Goal: Task Accomplishment & Management: Manage account settings

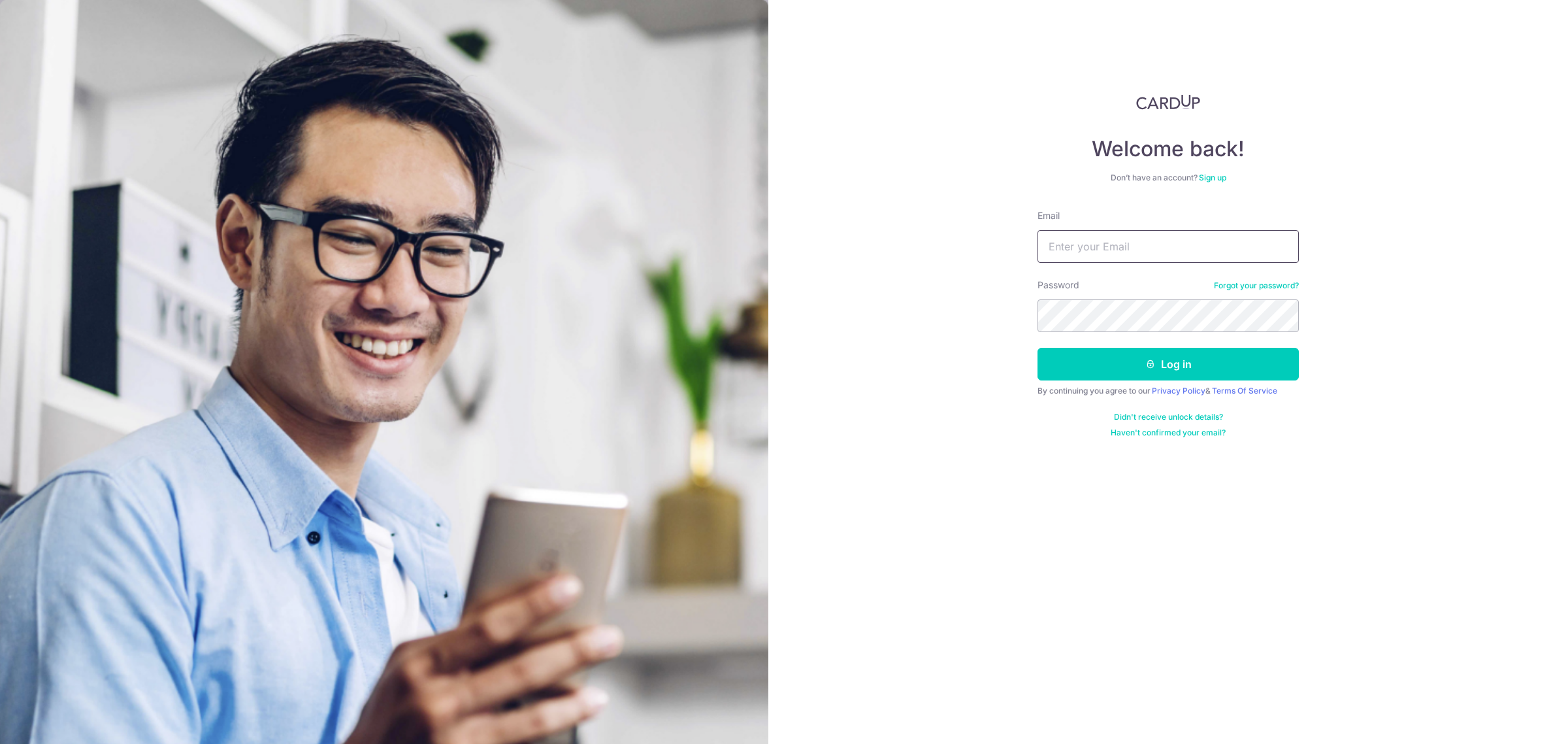
type input "[PERSON_NAME][EMAIL_ADDRESS][DOMAIN_NAME]"
click at [1038, 348] on button "Log in" at bounding box center [1168, 364] width 261 height 33
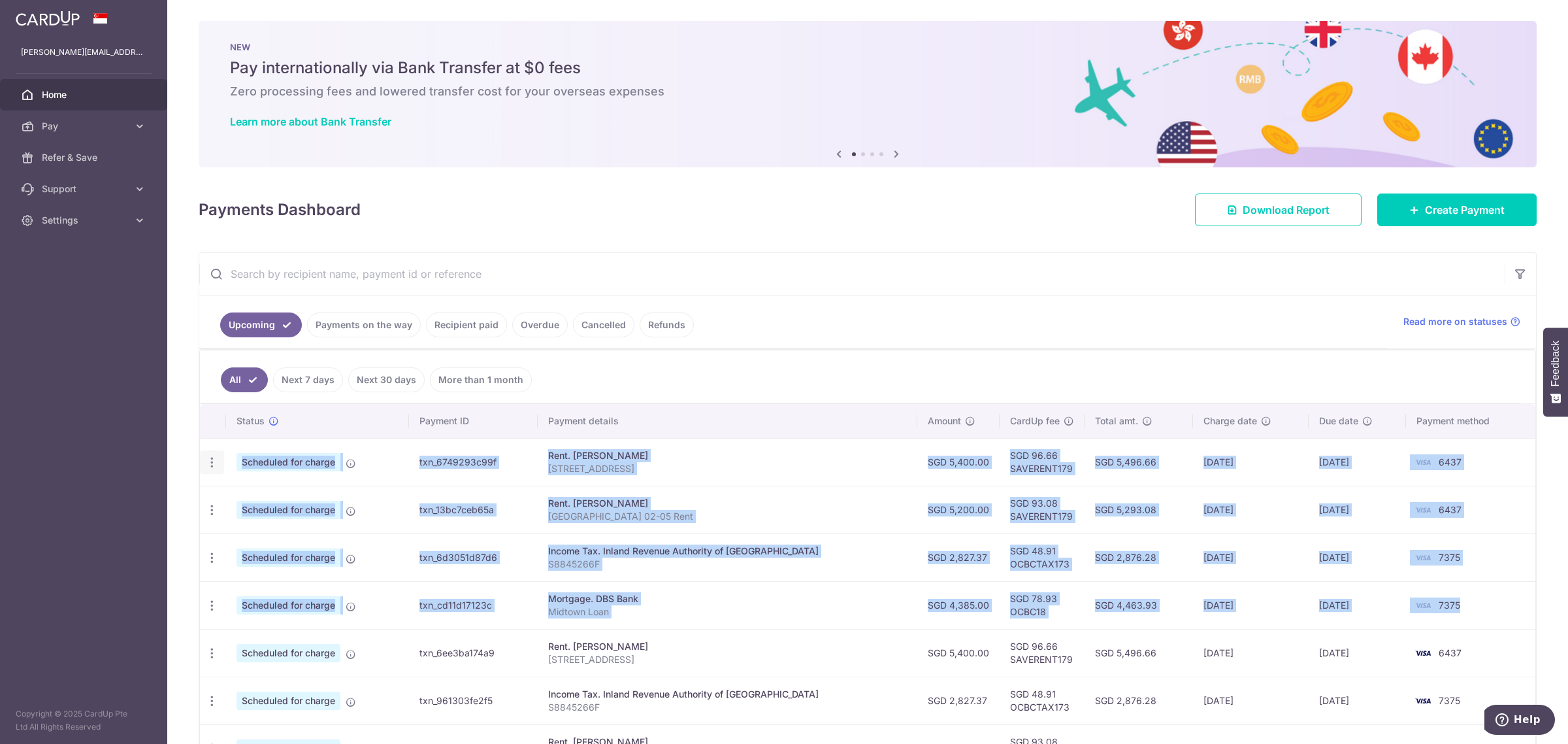
drag, startPoint x: 1470, startPoint y: 605, endPoint x: 223, endPoint y: 468, distance: 1254.5
click at [223, 468] on tbody "Update payment Cancel payment Upload doc Scheduled for charge txn_6749293c99f R…" at bounding box center [868, 677] width 1335 height 478
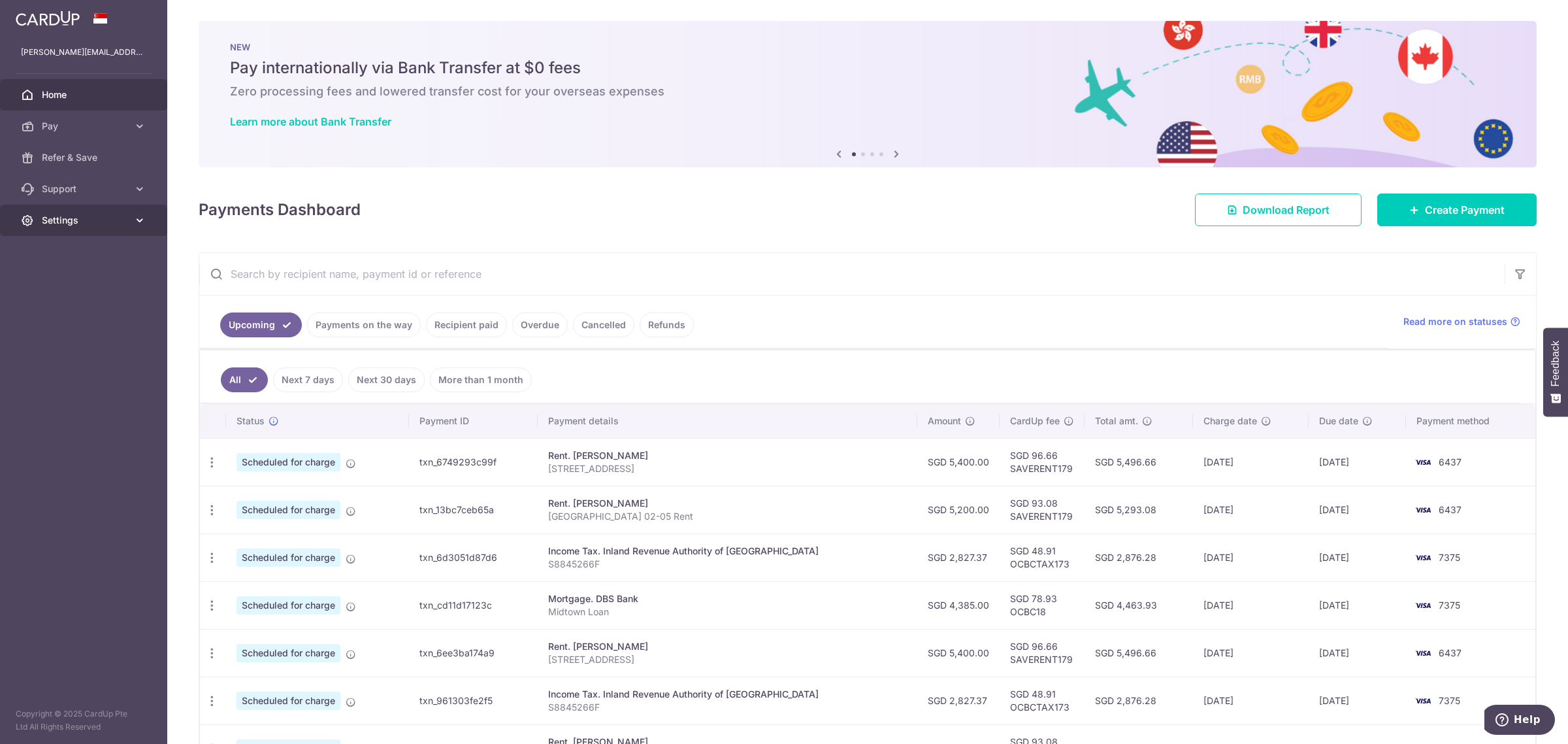
click at [134, 217] on icon at bounding box center [140, 220] width 13 height 13
click at [62, 290] on link "Logout" at bounding box center [83, 283] width 167 height 31
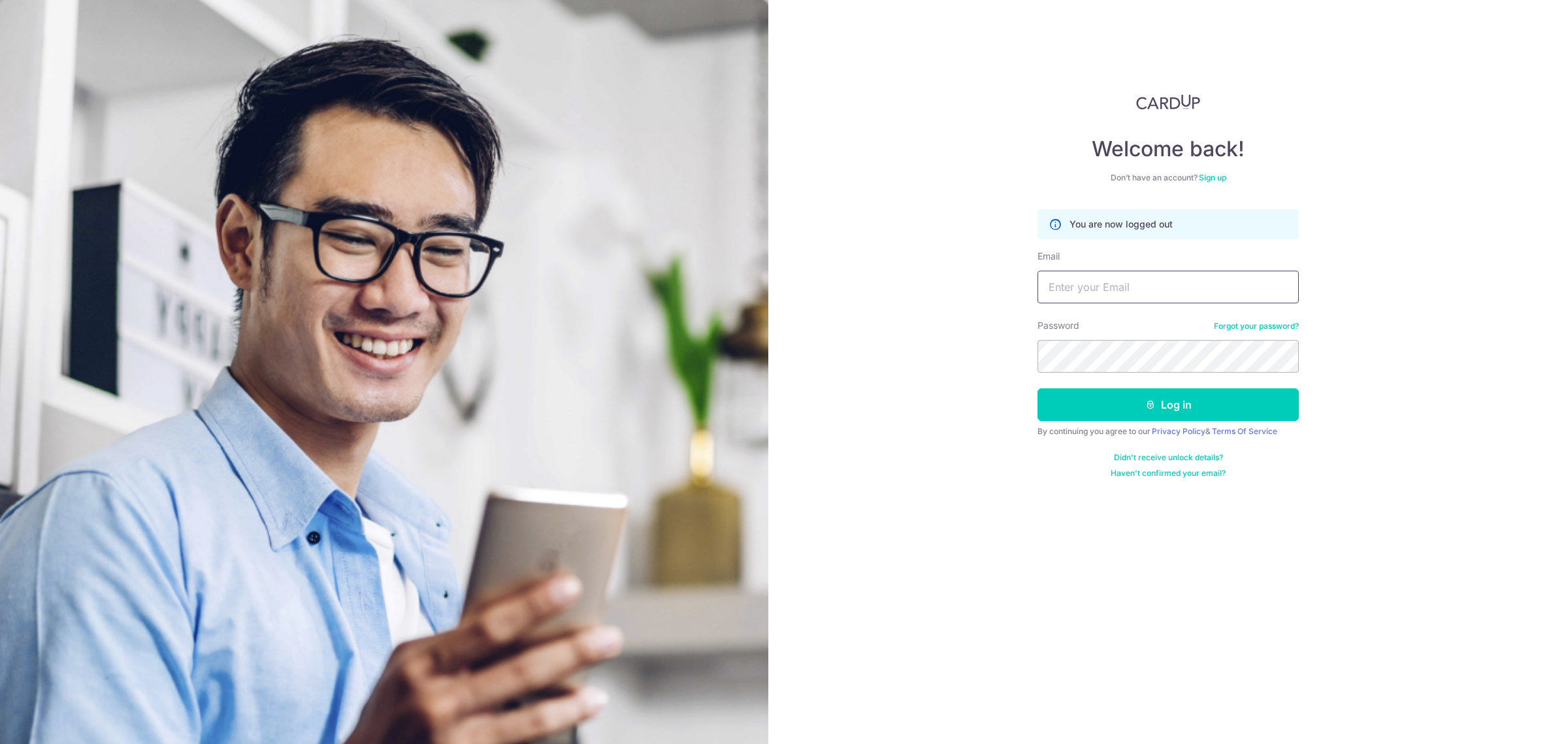
click at [1154, 298] on input "Email" at bounding box center [1168, 287] width 261 height 33
click at [1170, 283] on input "emmanueltng@gmail.xom" at bounding box center [1168, 287] width 261 height 33
type input "[EMAIL_ADDRESS][DOMAIN_NAME]"
click at [1038, 388] on button "Log in" at bounding box center [1168, 404] width 261 height 33
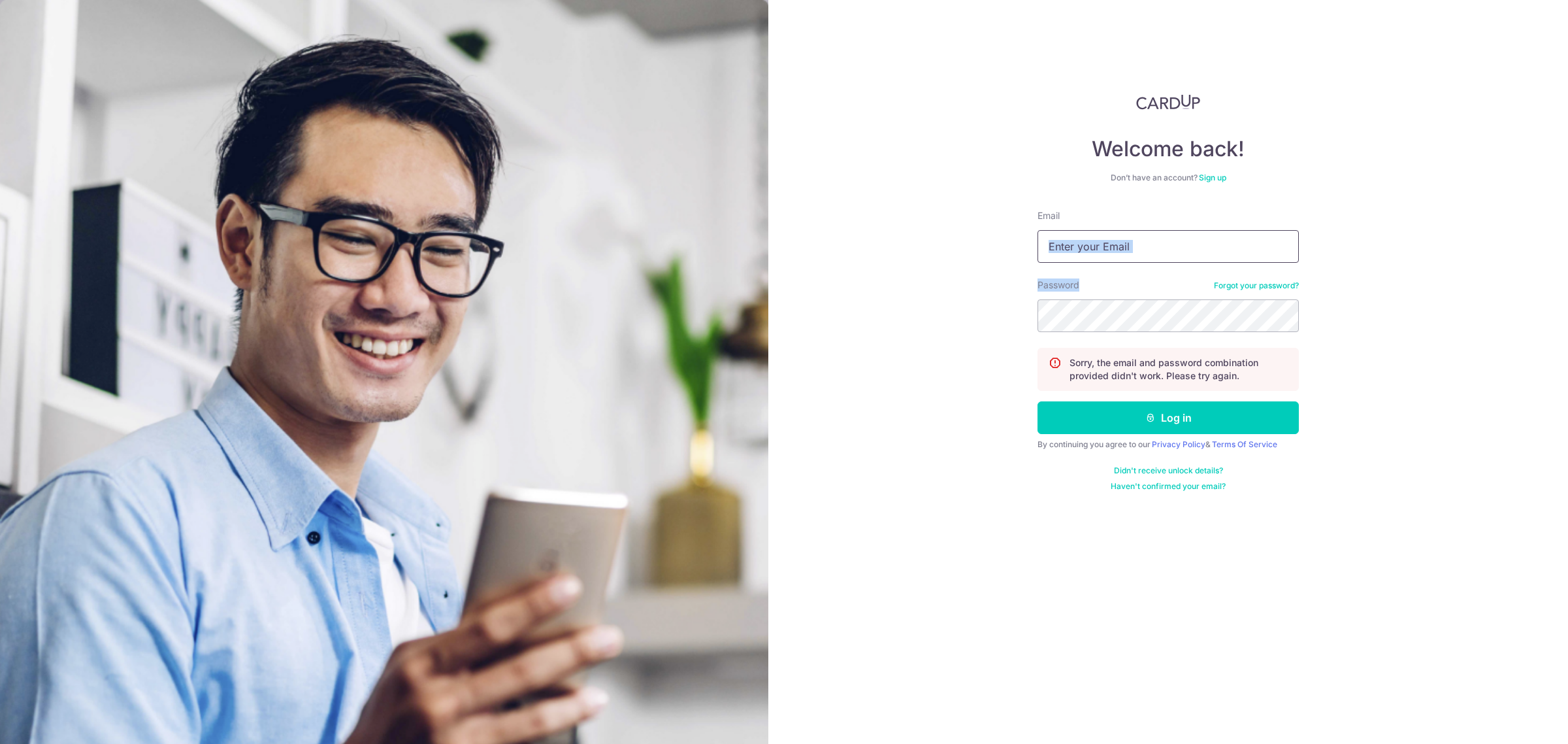
click at [1163, 261] on form "Email Password Forgot your password? Sorry, the email and password combination …" at bounding box center [1168, 350] width 261 height 283
click at [1170, 253] on input "Email" at bounding box center [1168, 246] width 261 height 33
type input "[EMAIL_ADDRESS][DOMAIN_NAME]"
click at [1038, 402] on button "Log in" at bounding box center [1168, 418] width 261 height 33
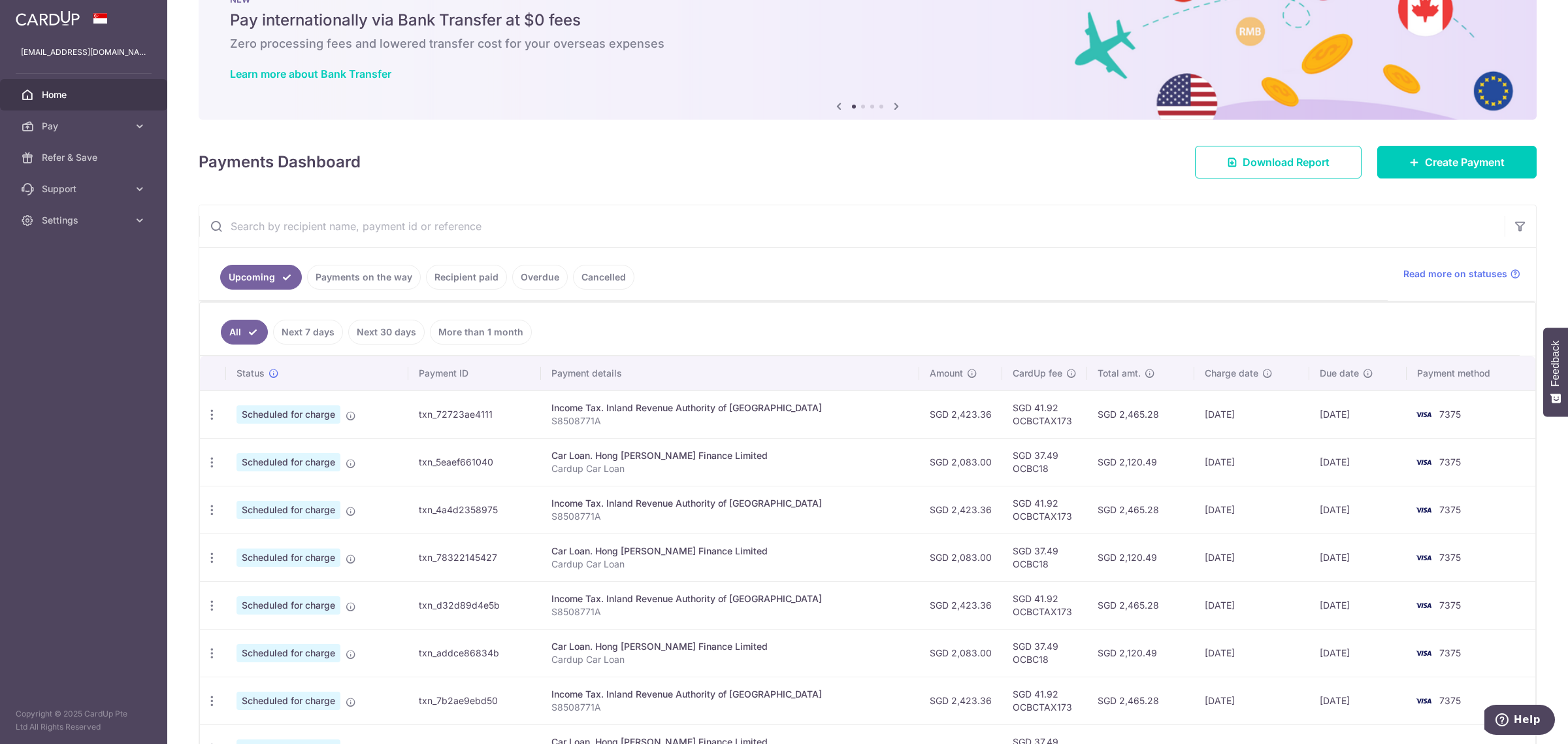
scroll to position [54, 0]
